Goal: Information Seeking & Learning: Learn about a topic

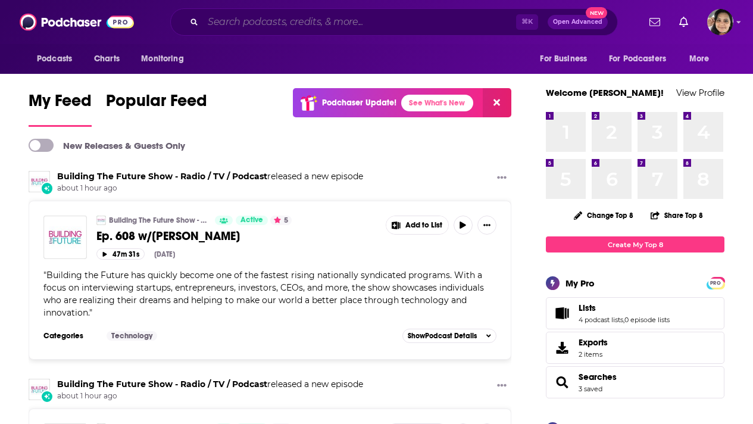
click at [260, 21] on input "Search podcasts, credits, & more..." at bounding box center [359, 22] width 313 height 19
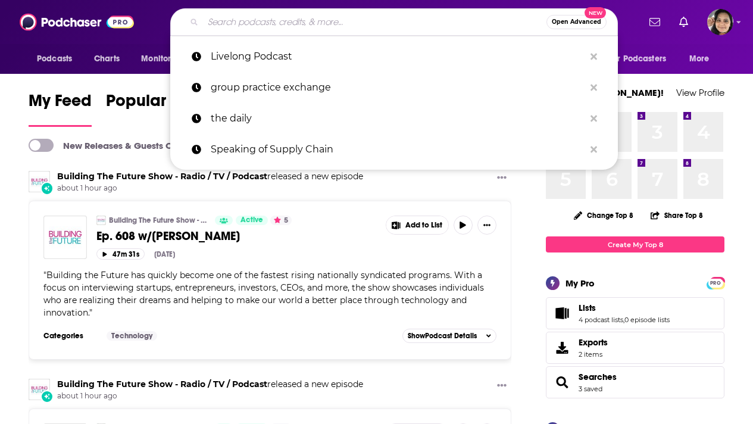
paste input "The Extraordinary Educators Podcast"
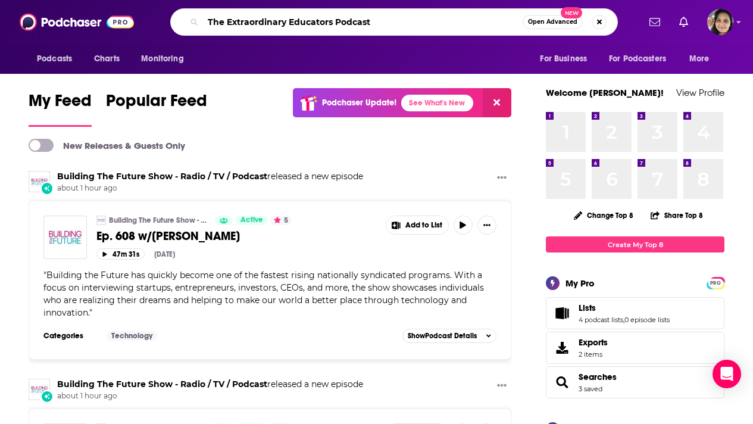
type input "The Extraordinary Educators Podcast"
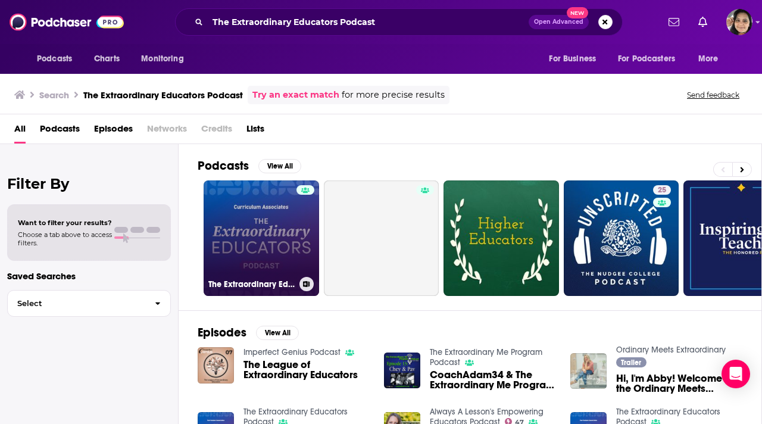
click at [247, 231] on link "The Extraordinary Educators Podcast" at bounding box center [262, 238] width 116 height 116
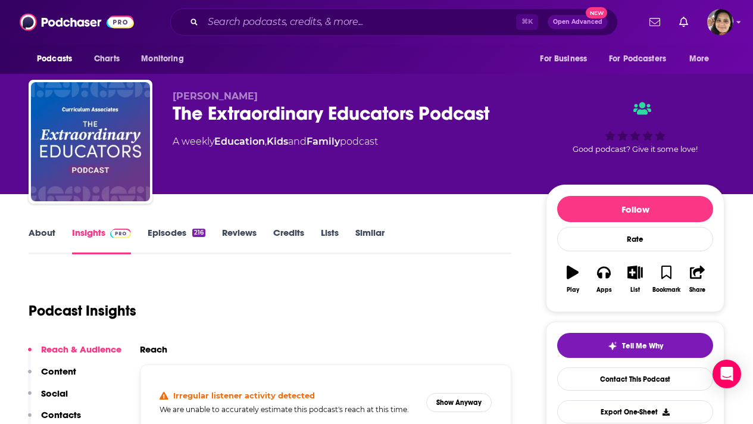
click at [170, 233] on link "Episodes 216" at bounding box center [177, 240] width 58 height 27
